Goal: Information Seeking & Learning: Learn about a topic

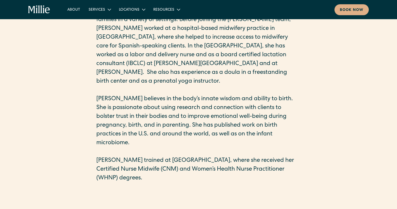
scroll to position [232, 0]
click at [205, 40] on p "[PERSON_NAME] brings 20 years of experience working with birthing families in a…" at bounding box center [198, 46] width 204 height 79
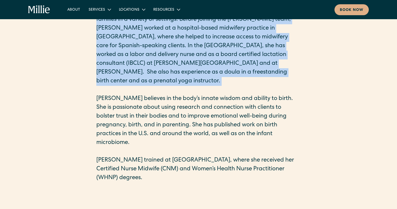
click at [207, 59] on p "[PERSON_NAME] brings 20 years of experience working with birthing families in a…" at bounding box center [198, 46] width 204 height 79
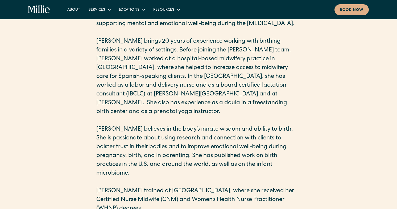
scroll to position [201, 0]
click at [189, 89] on p "[PERSON_NAME] brings 20 years of experience working with birthing families in a…" at bounding box center [198, 77] width 204 height 79
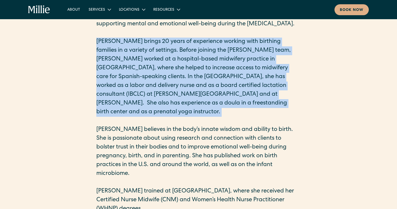
click at [187, 73] on p "[PERSON_NAME] brings 20 years of experience working with birthing families in a…" at bounding box center [198, 77] width 204 height 79
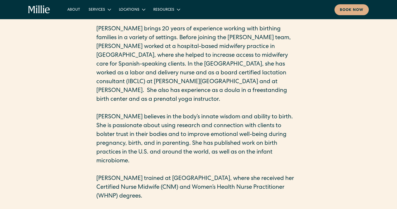
scroll to position [217, 0]
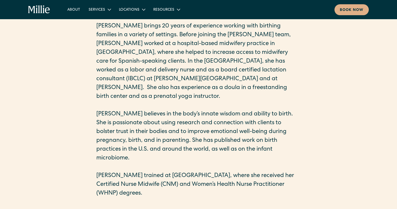
click at [186, 79] on p "[PERSON_NAME] brings 20 years of experience working with birthing families in a…" at bounding box center [198, 61] width 204 height 79
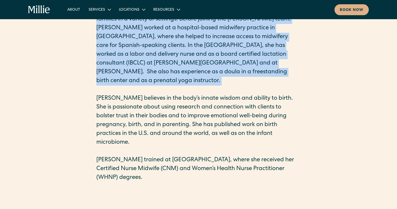
scroll to position [233, 0]
click at [181, 109] on p "[PERSON_NAME] believes in the body’s innate wisdom and ability to birth. She is…" at bounding box center [198, 120] width 204 height 53
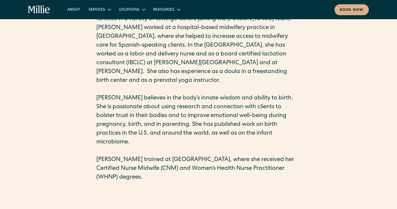
click at [181, 109] on p "[PERSON_NAME] believes in the body’s innate wisdom and ability to birth. She is…" at bounding box center [198, 120] width 204 height 53
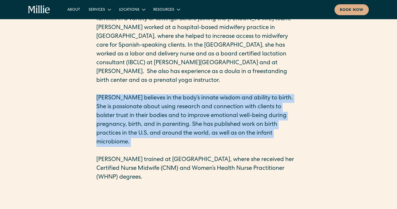
click at [199, 122] on p "[PERSON_NAME] believes in the body’s innate wisdom and ability to birth. She is…" at bounding box center [198, 120] width 204 height 53
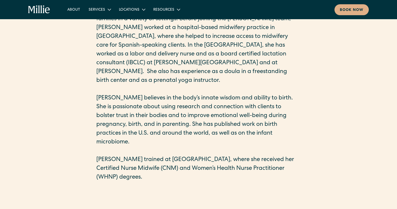
click at [199, 122] on p "[PERSON_NAME] believes in the body’s innate wisdom and ability to birth. She is…" at bounding box center [198, 120] width 204 height 53
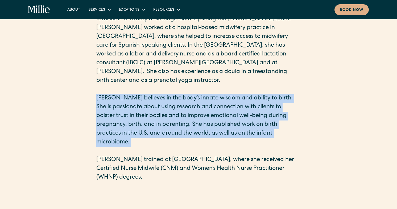
click at [200, 155] on p "[PERSON_NAME] trained at [GEOGRAPHIC_DATA], where she received her Certified Nu…" at bounding box center [198, 168] width 204 height 26
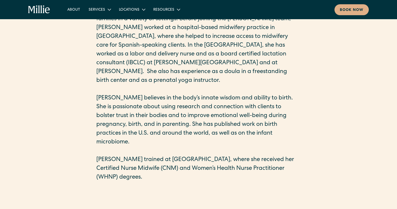
click at [200, 155] on p "[PERSON_NAME] trained at [GEOGRAPHIC_DATA], where she received her Certified Nu…" at bounding box center [198, 168] width 204 height 26
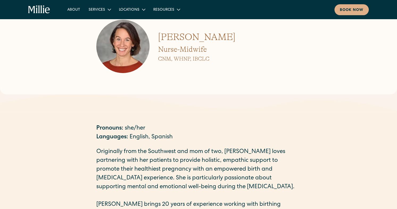
scroll to position [0, 0]
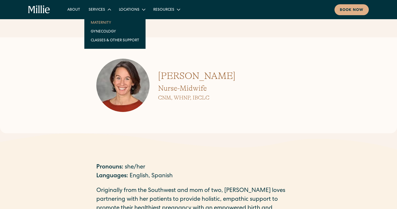
click at [106, 24] on link "Maternity" at bounding box center [114, 22] width 57 height 9
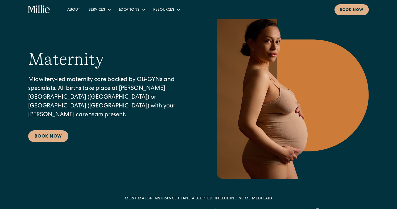
scroll to position [27, 0]
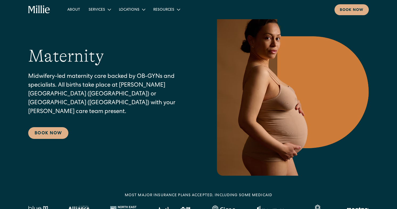
click at [99, 86] on p "Midwifery-led maternity care backed by OB-GYNs and specialists. All births take…" at bounding box center [110, 94] width 164 height 44
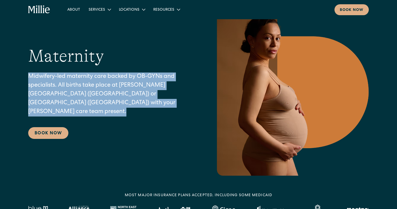
click at [123, 105] on p "Midwifery-led maternity care backed by OB-GYNs and specialists. All births take…" at bounding box center [110, 94] width 164 height 44
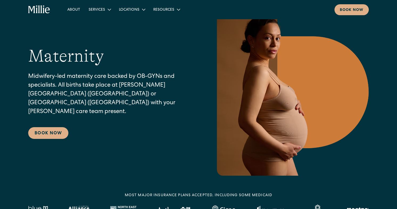
click at [102, 93] on p "Midwifery-led maternity care backed by OB-GYNs and specialists. All births take…" at bounding box center [110, 94] width 164 height 44
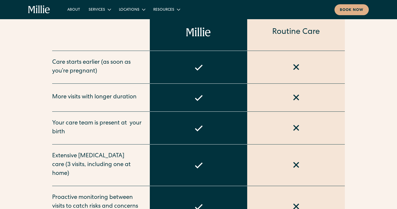
scroll to position [302, 0]
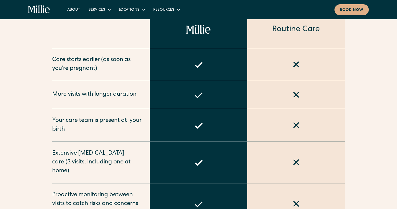
click at [100, 95] on div "More visits with longer duration" at bounding box center [94, 94] width 84 height 9
click at [99, 122] on div "Your care team is present at  your birth" at bounding box center [97, 125] width 91 height 18
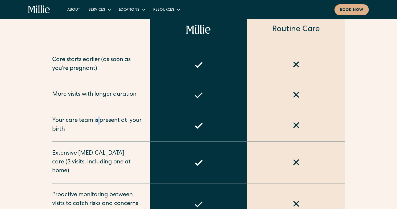
click at [99, 122] on div "Your care team is present at  your birth" at bounding box center [97, 125] width 91 height 18
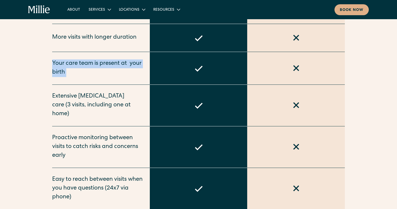
scroll to position [360, 0]
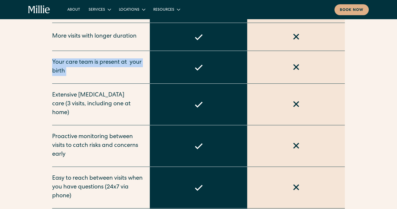
click at [97, 106] on div "Extensive postpartum care (3 visits, including one at home)" at bounding box center [97, 104] width 91 height 26
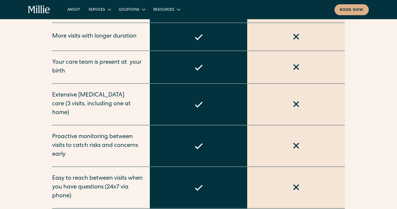
click at [97, 106] on div "Extensive postpartum care (3 visits, including one at home)" at bounding box center [97, 104] width 91 height 26
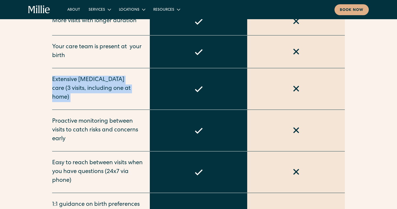
scroll to position [378, 0]
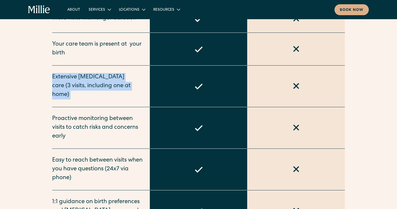
click at [93, 114] on div "Proactive monitoring between visits to catch risks and concerns early" at bounding box center [97, 127] width 91 height 26
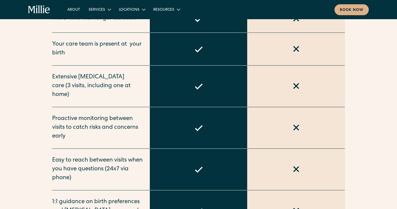
click at [93, 114] on div "Proactive monitoring between visits to catch risks and concerns early" at bounding box center [97, 127] width 91 height 26
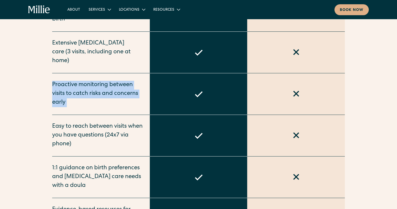
scroll to position [419, 0]
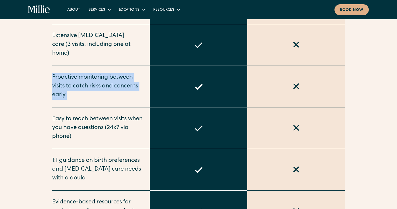
click at [91, 115] on div "Easy to reach between visits when you have questions (24x7 via phone)" at bounding box center [97, 128] width 91 height 26
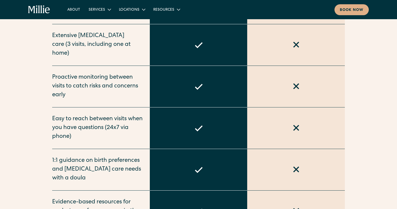
click at [91, 115] on div "Easy to reach between visits when you have questions (24x7 via phone)" at bounding box center [97, 128] width 91 height 26
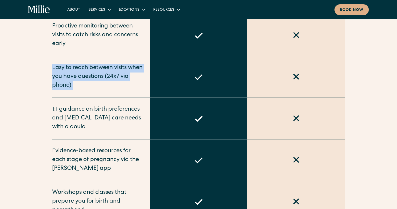
scroll to position [474, 0]
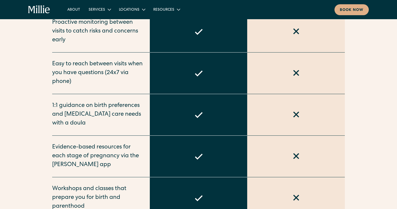
click at [87, 101] on div "1:1 guidance on birth preferences and postpartum care needs with a doula" at bounding box center [97, 114] width 91 height 26
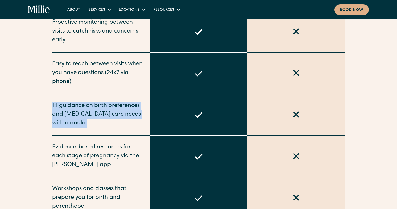
click at [81, 146] on div "Evidence-based resources for each stage of pregnancy via the Millie app" at bounding box center [97, 156] width 91 height 26
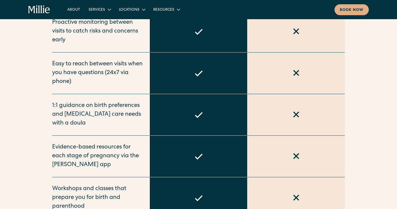
click at [81, 146] on div "Evidence-based resources for each stage of pregnancy via the Millie app" at bounding box center [97, 156] width 91 height 26
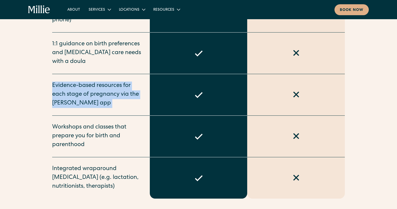
scroll to position [537, 0]
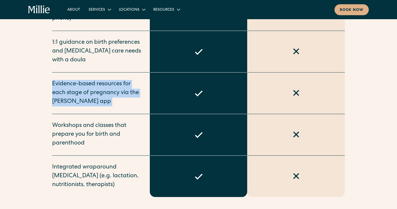
click at [77, 129] on div "Workshops and classes that prepare you for birth and parenthood" at bounding box center [97, 134] width 91 height 26
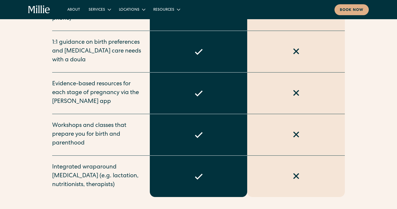
click at [77, 129] on div "Workshops and classes that prepare you for birth and parenthood" at bounding box center [97, 134] width 91 height 26
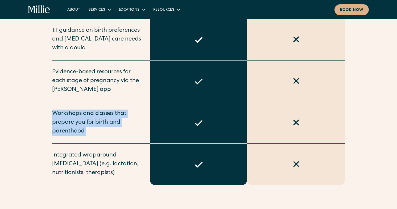
scroll to position [549, 0]
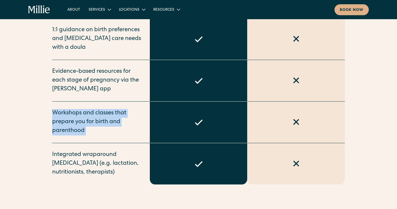
click at [77, 113] on div "Workshops and classes that prepare you for birth and parenthood" at bounding box center [97, 122] width 91 height 26
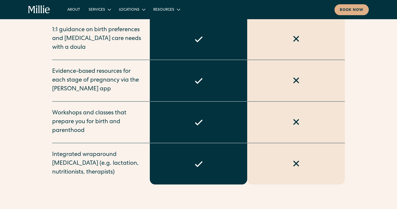
click at [77, 113] on div "Workshops and classes that prepare you for birth and parenthood" at bounding box center [97, 122] width 91 height 26
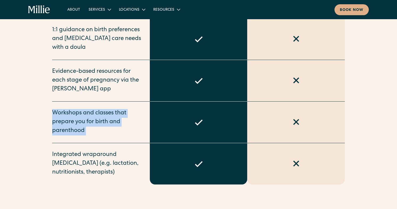
click at [74, 152] on div "Integrated wraparound supportive care (e.g. lactation, nutritionists, therapist…" at bounding box center [97, 163] width 91 height 26
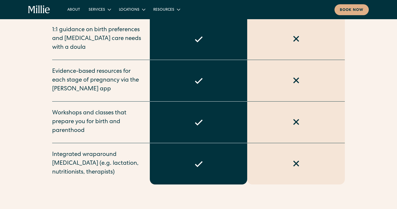
click at [74, 152] on div "Integrated wraparound supportive care (e.g. lactation, nutritionists, therapist…" at bounding box center [97, 163] width 91 height 26
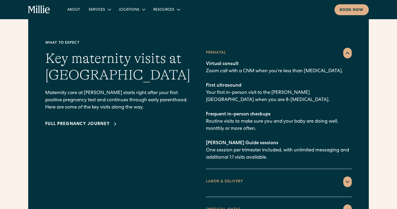
scroll to position [756, 0]
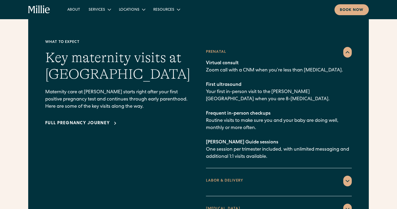
click at [115, 91] on p "Maternity care at Millie starts right after your first positive pregnancy test …" at bounding box center [118, 100] width 146 height 22
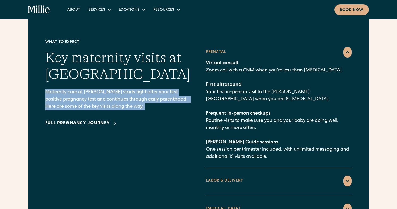
click at [136, 97] on p "Maternity care at Millie starts right after your first positive pregnancy test …" at bounding box center [118, 100] width 146 height 22
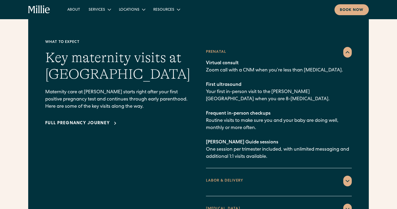
click at [136, 97] on p "Maternity care at Millie starts right after your first positive pregnancy test …" at bounding box center [118, 100] width 146 height 22
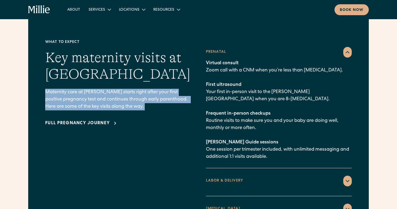
click at [113, 120] on icon at bounding box center [115, 123] width 6 height 6
click at [183, 146] on div "What to expect Key maternity visits at Millie Maternity care at Millie starts r…" at bounding box center [118, 131] width 146 height 184
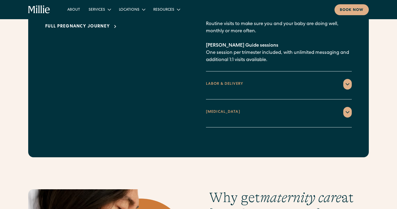
scroll to position [853, 0]
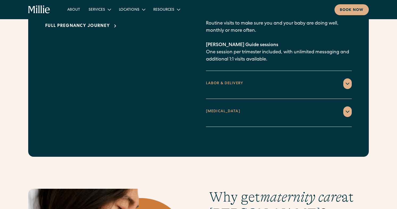
click at [296, 106] on div "POSTPARTUM" at bounding box center [279, 111] width 146 height 11
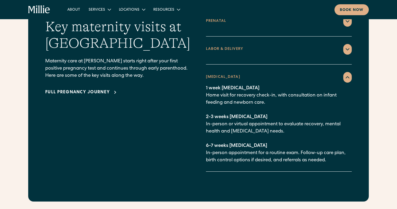
scroll to position [786, 0]
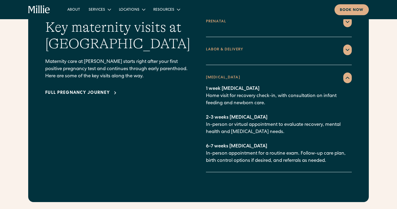
click at [226, 89] on p "1 week postpartum Home visit for recovery check-in, with consultation on infant…" at bounding box center [279, 124] width 146 height 79
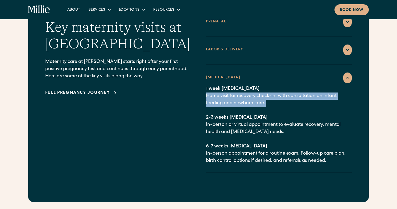
click at [233, 122] on p "1 week postpartum Home visit for recovery check-in, with consultation on infant…" at bounding box center [279, 124] width 146 height 79
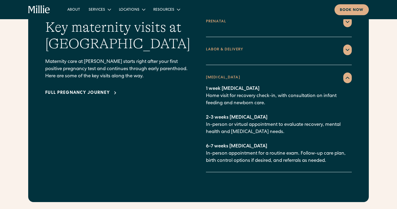
click at [233, 122] on p "1 week postpartum Home visit for recovery check-in, with consultation on infant…" at bounding box center [279, 124] width 146 height 79
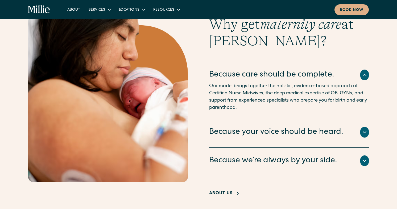
scroll to position [1008, 0]
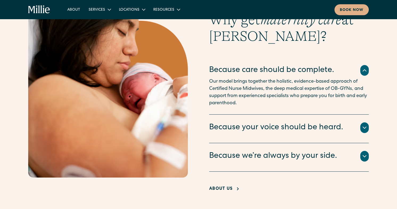
click at [273, 133] on div "There’s no one right way to give birth, so you’ll work with a doula to create a…" at bounding box center [289, 134] width 160 height 2
click at [282, 122] on div "Because your voice should be heard." at bounding box center [276, 127] width 134 height 11
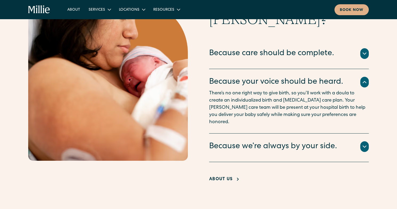
scroll to position [1025, 0]
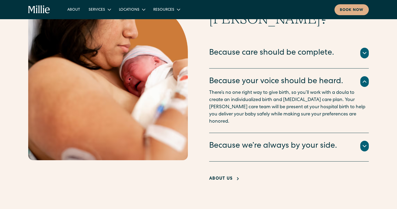
click at [283, 140] on div "Because we’re always by your side." at bounding box center [273, 145] width 128 height 11
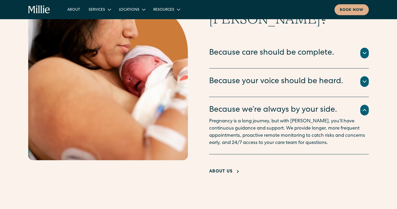
click at [288, 78] on div "Because your voice should be heard." at bounding box center [276, 81] width 134 height 11
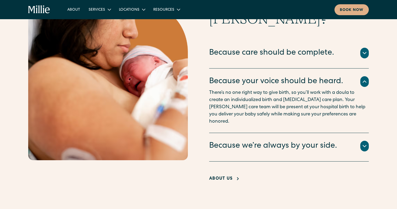
click at [306, 140] on div "Because we’re always by your side." at bounding box center [273, 145] width 128 height 11
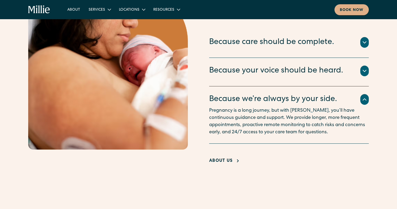
scroll to position [1037, 0]
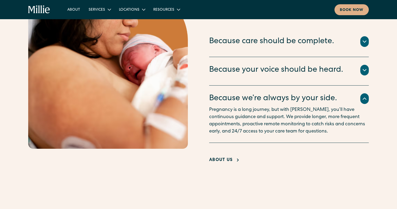
click at [288, 108] on p "Pregnancy is a long journey, but with Millie, you’ll have continuous guidance a…" at bounding box center [289, 120] width 160 height 29
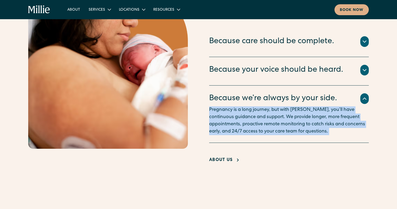
click at [268, 106] on p "Pregnancy is a long journey, but with Millie, you’ll have continuous guidance a…" at bounding box center [289, 120] width 160 height 29
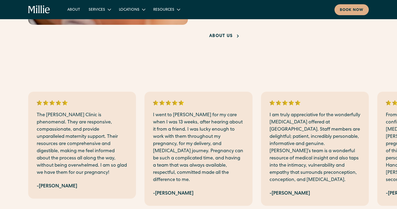
scroll to position [1188, 0]
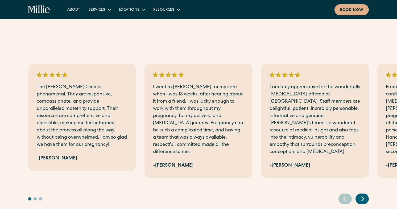
click at [226, 40] on section "The Millie Clinic is phenomenal. They are responsive, compassionate, and provid…" at bounding box center [198, 133] width 397 height 191
